Goal: Navigation & Orientation: Find specific page/section

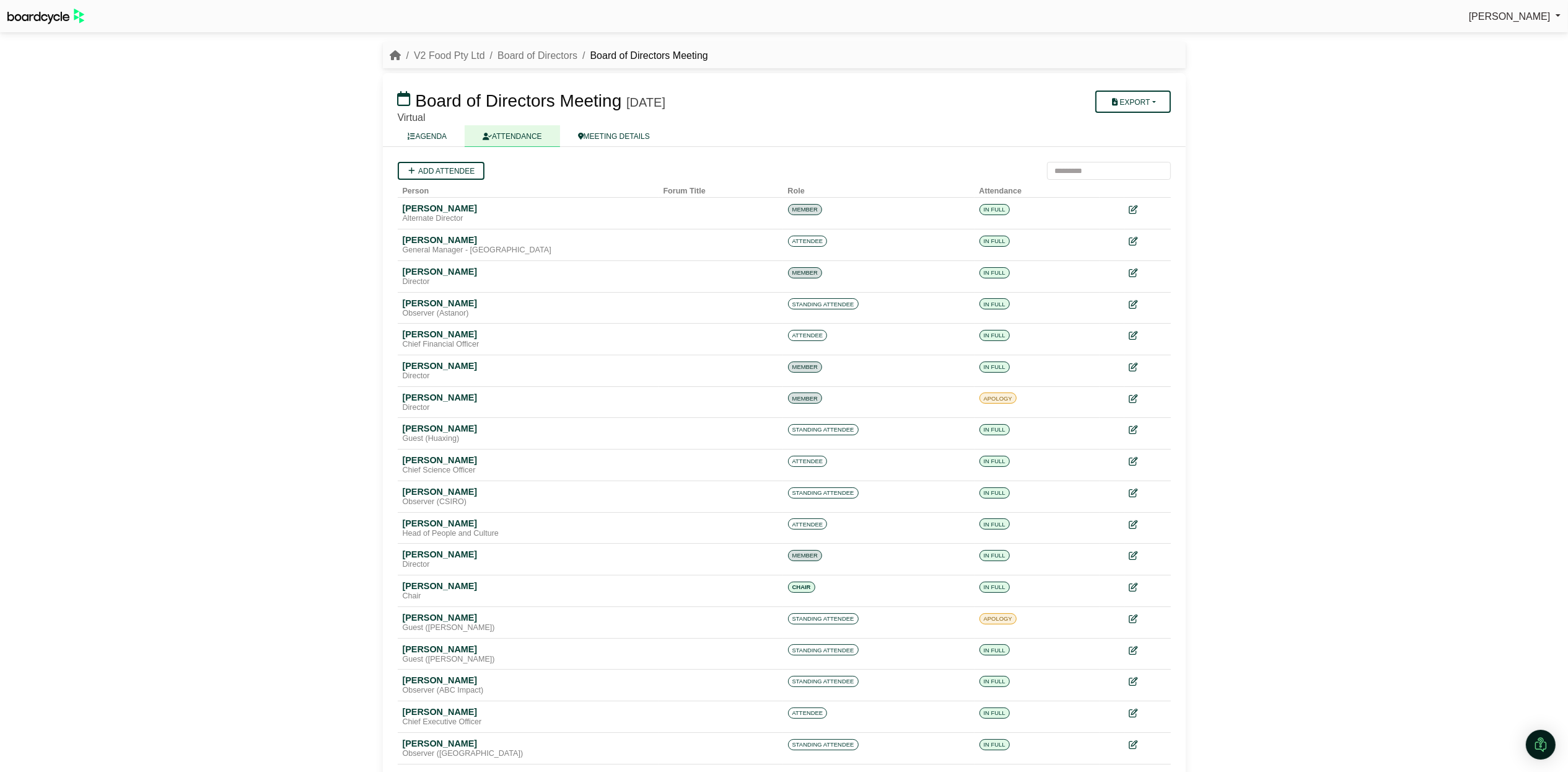
click at [425, 48] on li "V2 Food Pty Ltd" at bounding box center [443, 56] width 84 height 16
click at [425, 53] on link "V2 Food Pty Ltd" at bounding box center [449, 56] width 71 height 10
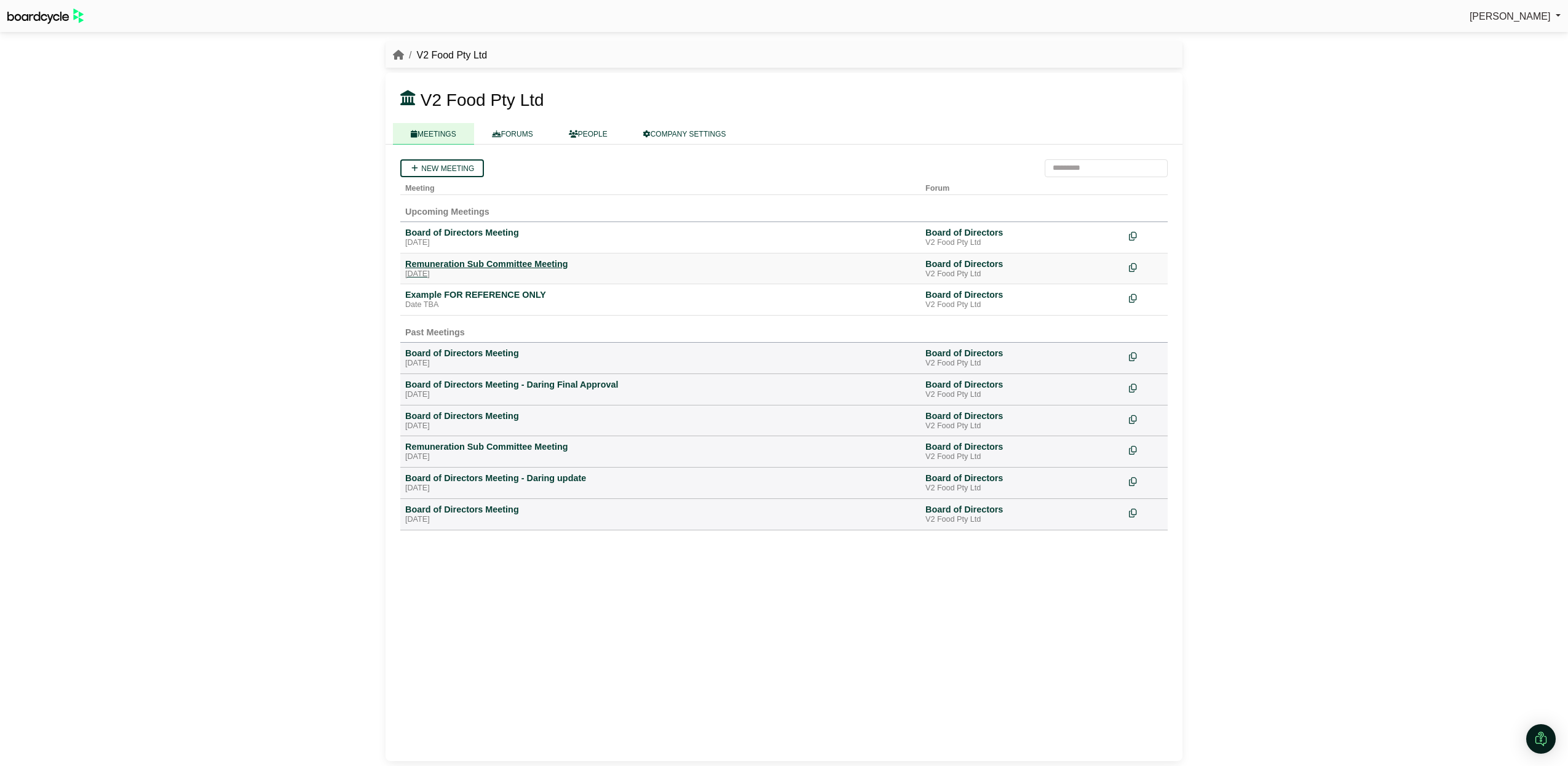
click at [523, 263] on div "Remuneration Sub Committee Meeting" at bounding box center [660, 263] width 510 height 11
